Goal: Transaction & Acquisition: Purchase product/service

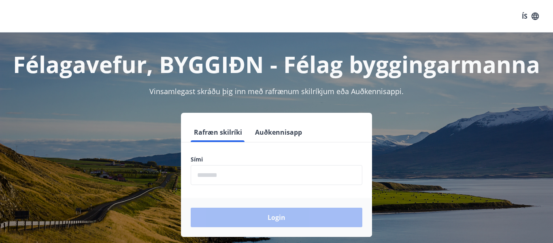
click at [214, 175] on input "phone" at bounding box center [277, 175] width 172 height 20
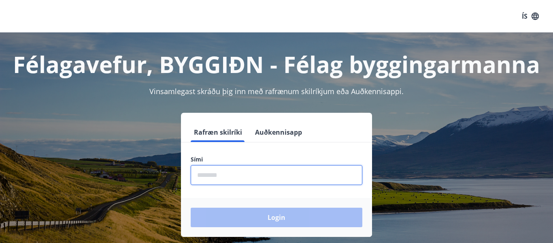
type input "********"
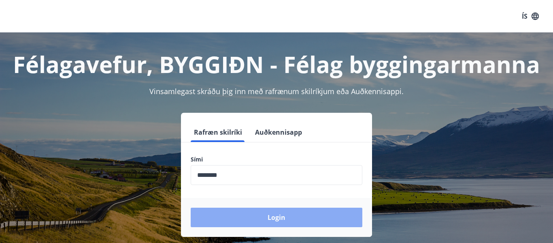
click at [241, 214] on button "Login" at bounding box center [277, 216] width 172 height 19
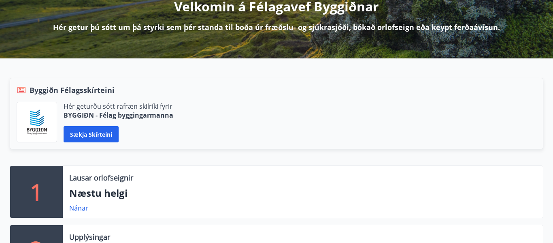
scroll to position [113, 0]
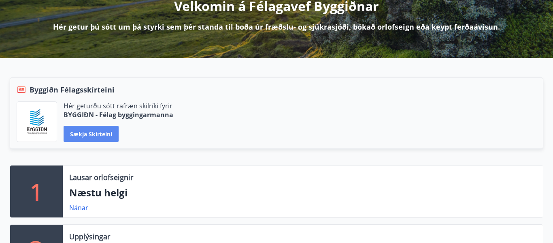
click at [101, 131] on button "Sækja skírteini" at bounding box center [91, 134] width 55 height 16
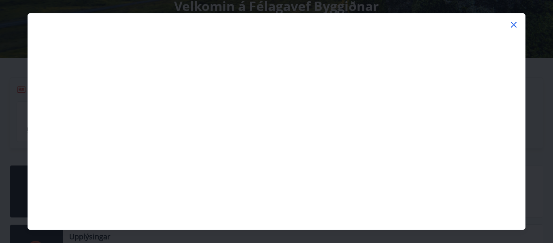
click at [511, 25] on icon at bounding box center [514, 25] width 10 height 10
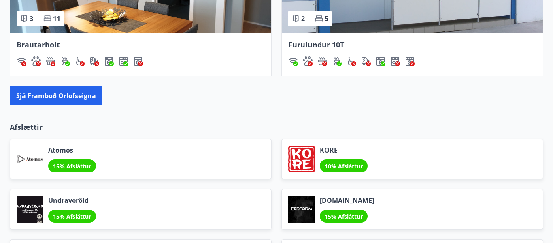
scroll to position [907, 0]
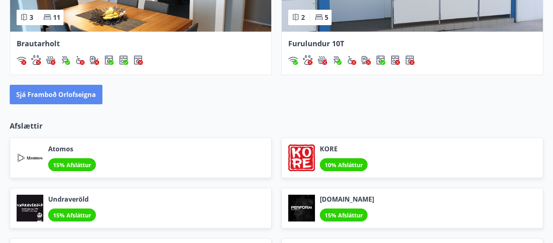
click at [23, 91] on button "Sjá framboð orlofseigna" at bounding box center [56, 94] width 93 height 19
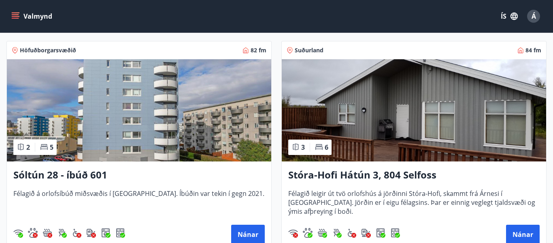
scroll to position [146, 0]
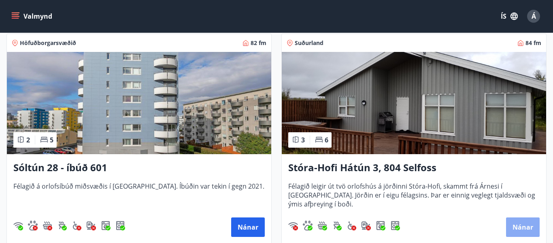
click at [517, 223] on button "Nánar" at bounding box center [523, 226] width 34 height 19
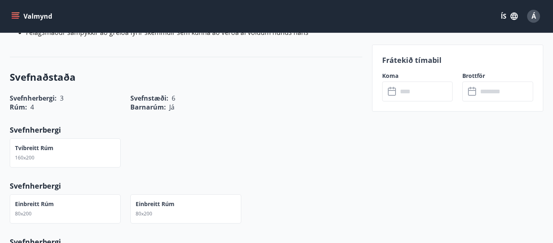
scroll to position [405, 0]
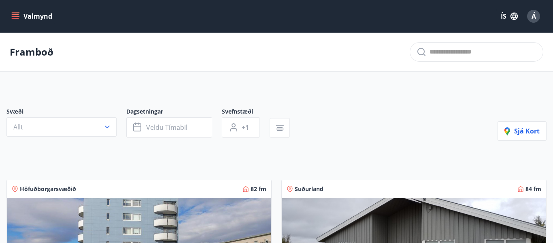
click at [13, 15] on icon "menu" at bounding box center [15, 14] width 7 height 1
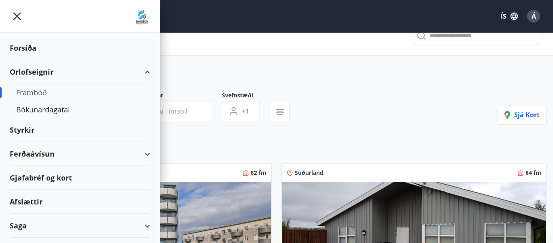
scroll to position [32, 0]
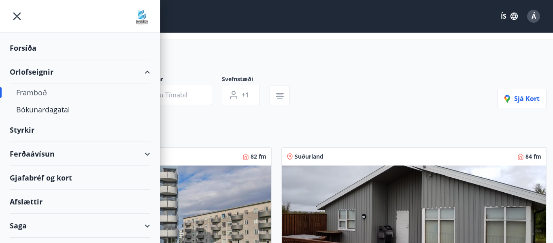
click at [24, 128] on div "Styrkir" at bounding box center [80, 130] width 141 height 24
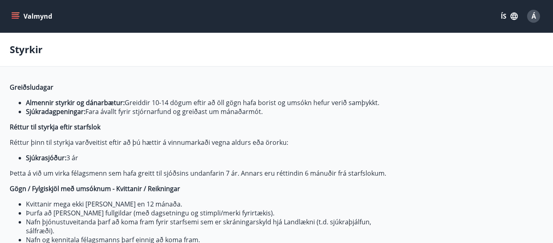
type input "***"
click at [16, 14] on icon "menu" at bounding box center [15, 14] width 7 height 1
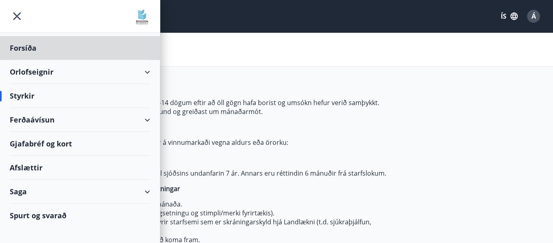
click at [19, 96] on div "Styrkir" at bounding box center [80, 96] width 141 height 24
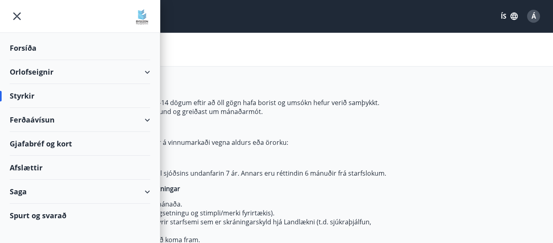
click at [19, 96] on div "Styrkir" at bounding box center [80, 96] width 141 height 24
click at [24, 120] on div "Ferðaávísun" at bounding box center [80, 120] width 141 height 24
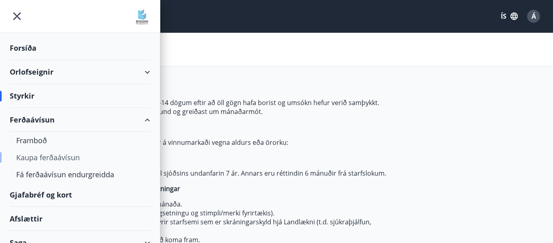
click at [29, 158] on div "Kaupa ferðaávísun" at bounding box center [80, 157] width 128 height 17
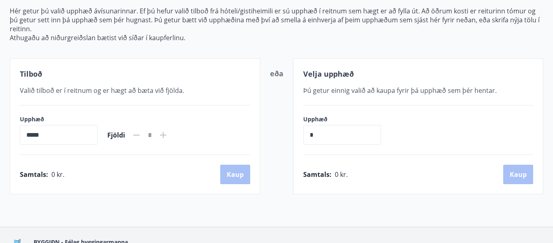
scroll to position [97, 0]
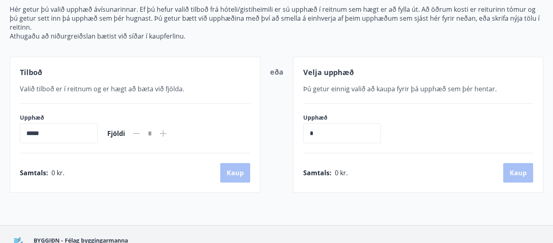
click at [168, 132] on icon at bounding box center [163, 133] width 10 height 10
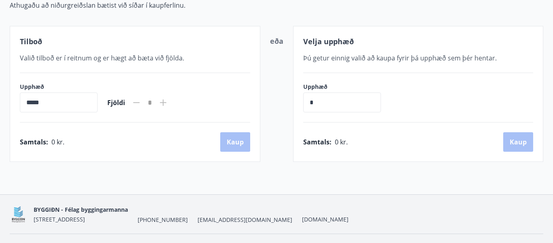
scroll to position [130, 0]
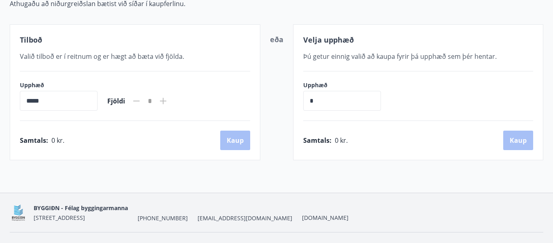
click at [57, 91] on input "*****" at bounding box center [59, 101] width 78 height 20
click at [45, 97] on input "*****" at bounding box center [59, 101] width 78 height 20
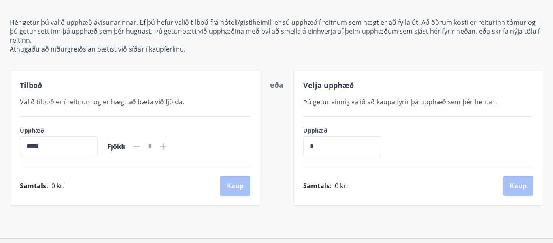
scroll to position [34, 0]
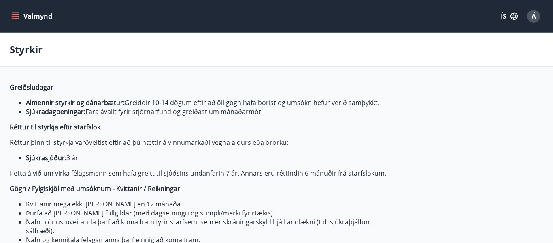
type input "***"
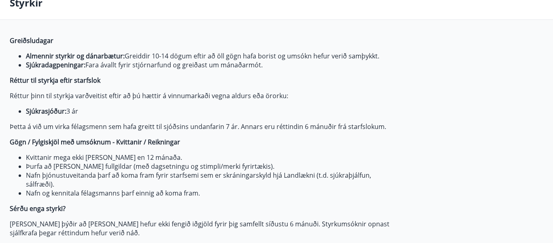
scroll to position [49, 0]
